Goal: Information Seeking & Learning: Compare options

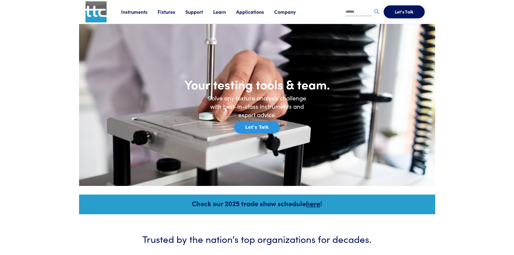
click at [163, 12] on link "Fixtures" at bounding box center [172, 11] width 28 height 7
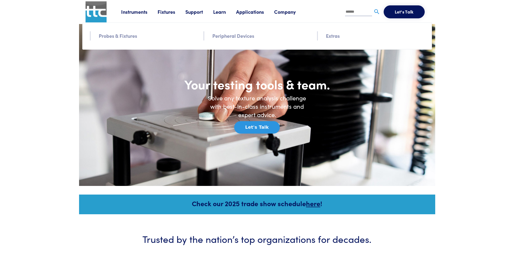
click at [123, 36] on link "Probes & Fixtures" at bounding box center [118, 36] width 38 height 8
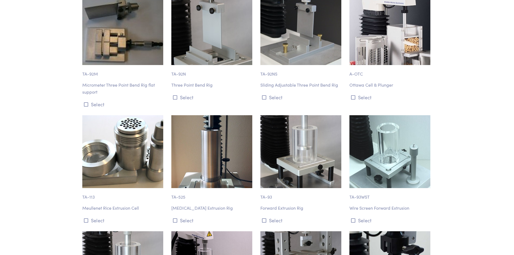
scroll to position [3223, 0]
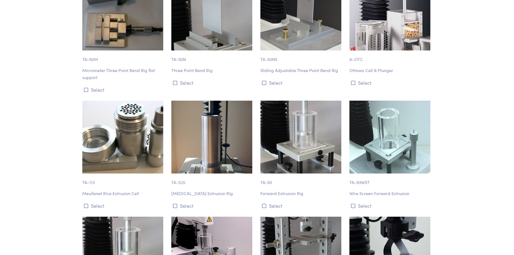
drag, startPoint x: 517, startPoint y: 27, endPoint x: 504, endPoint y: 130, distance: 104.1
click at [504, 130] on html "Instruments Texture Analyzers Measure any physical product characteristic. TA.X…" at bounding box center [257, 110] width 514 height 6666
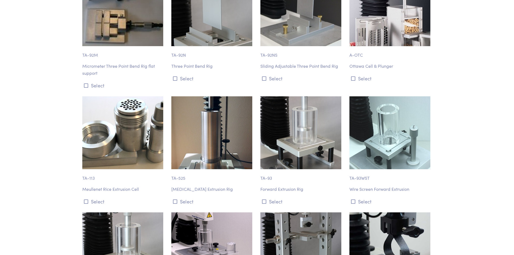
scroll to position [3255, 0]
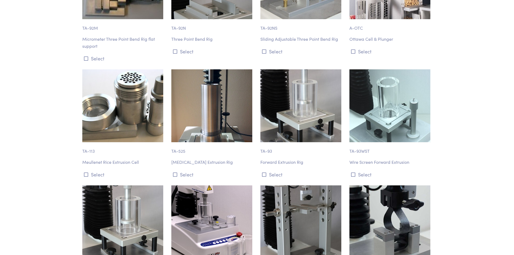
drag, startPoint x: 284, startPoint y: 129, endPoint x: 240, endPoint y: 131, distance: 44.3
click at [240, 159] on p "Capillary Extrusion Rig" at bounding box center [212, 162] width 83 height 7
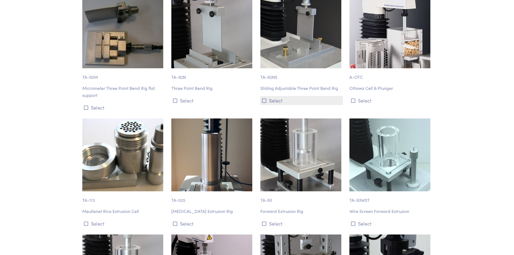
scroll to position [3201, 0]
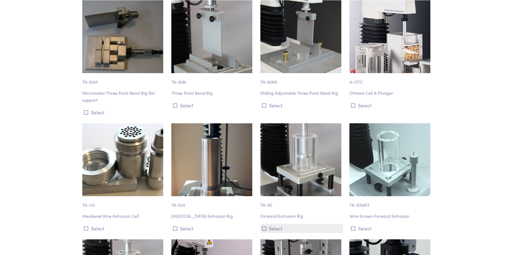
click at [278, 224] on button "Select" at bounding box center [302, 228] width 83 height 9
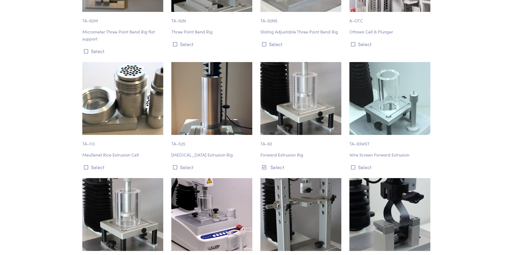
scroll to position [3255, 0]
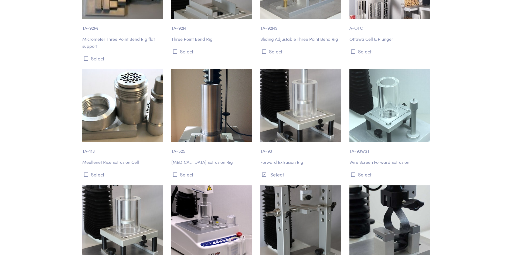
click at [309, 78] on img at bounding box center [301, 105] width 81 height 73
drag, startPoint x: 309, startPoint y: 78, endPoint x: 286, endPoint y: 117, distance: 44.9
click at [286, 142] on p "TA-93" at bounding box center [302, 148] width 83 height 12
click at [288, 159] on p "Forward Extrusion Rig" at bounding box center [302, 162] width 83 height 7
drag, startPoint x: 305, startPoint y: 130, endPoint x: 259, endPoint y: 118, distance: 47.8
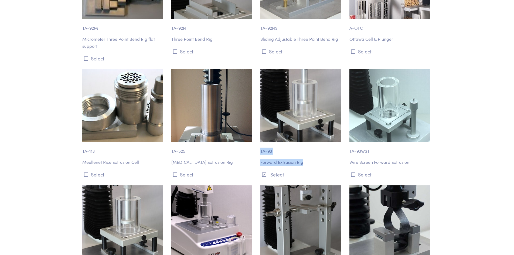
click at [259, 118] on div "TA-93 Forward Extrusion Rig Select" at bounding box center [301, 124] width 89 height 110
copy div "TA-93 Forward Extrusion Rig"
drag, startPoint x: 121, startPoint y: 246, endPoint x: 83, endPoint y: 232, distance: 40.5
click at [83, 232] on div "TA-94 Back Extrusion Rig Select" at bounding box center [123, 241] width 89 height 110
copy div "TA-94 Back Extrusion Rig"
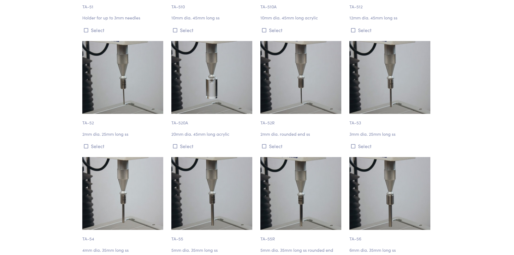
scroll to position [1323, 0]
